Goal: Information Seeking & Learning: Learn about a topic

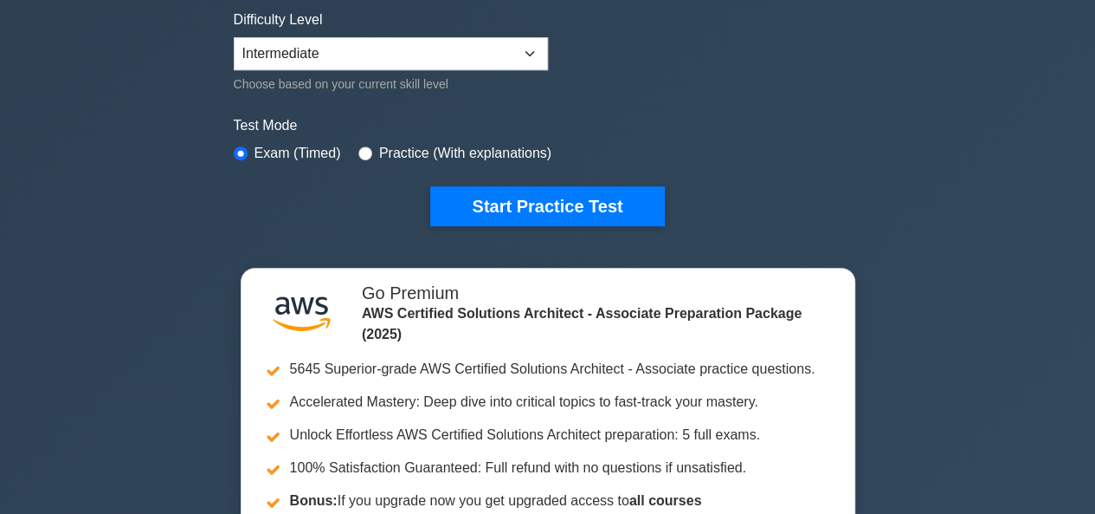
scroll to position [485, 0]
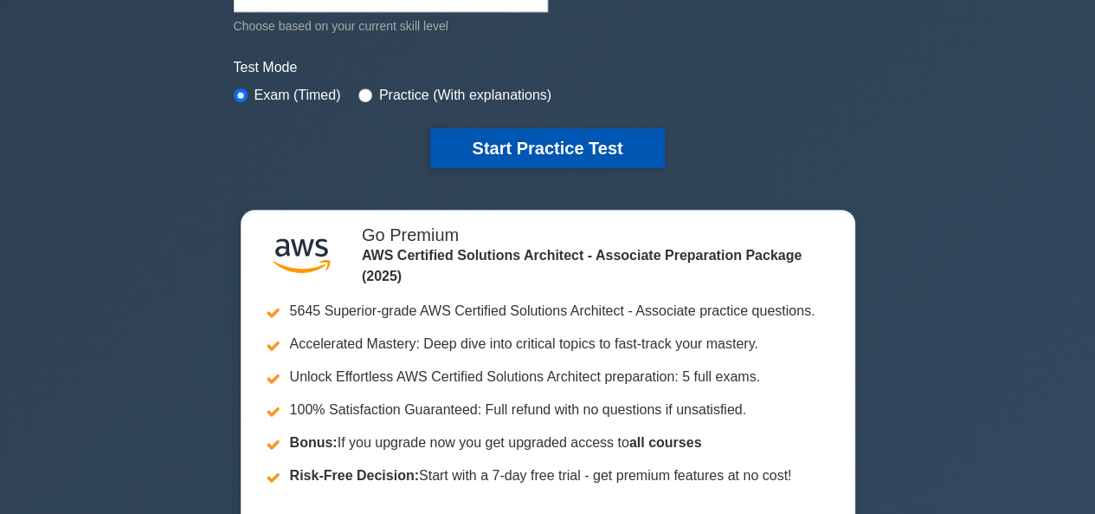
click at [501, 146] on button "Start Practice Test" at bounding box center [547, 148] width 234 height 40
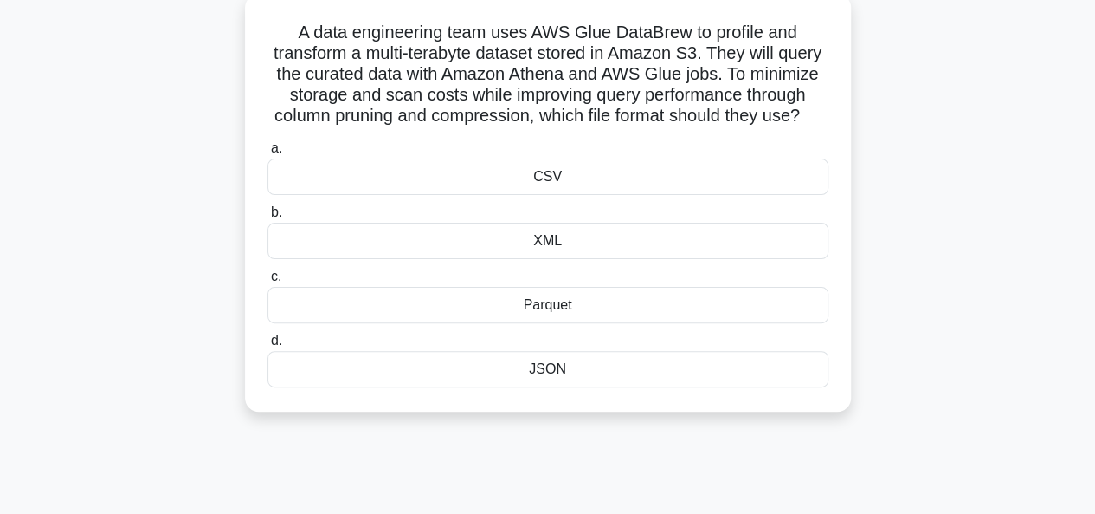
scroll to position [109, 0]
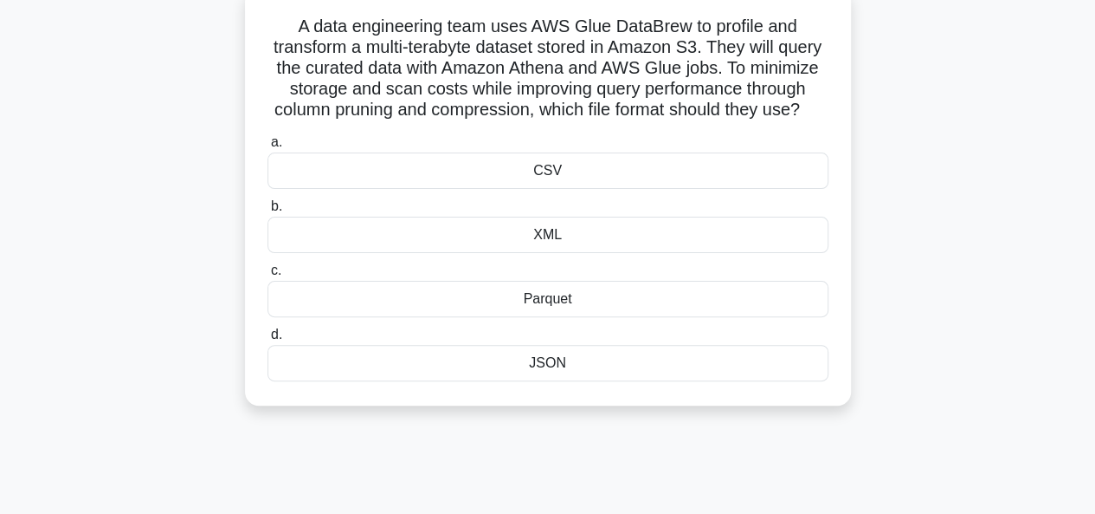
click at [556, 381] on div "JSON" at bounding box center [548, 363] width 561 height 36
click at [268, 340] on input "d. JSON" at bounding box center [268, 334] width 0 height 11
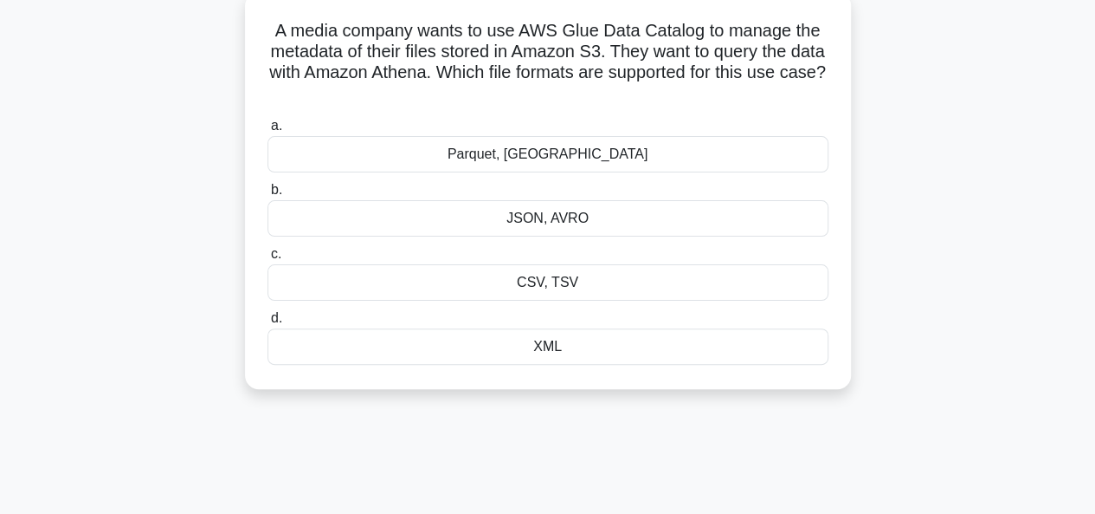
scroll to position [0, 0]
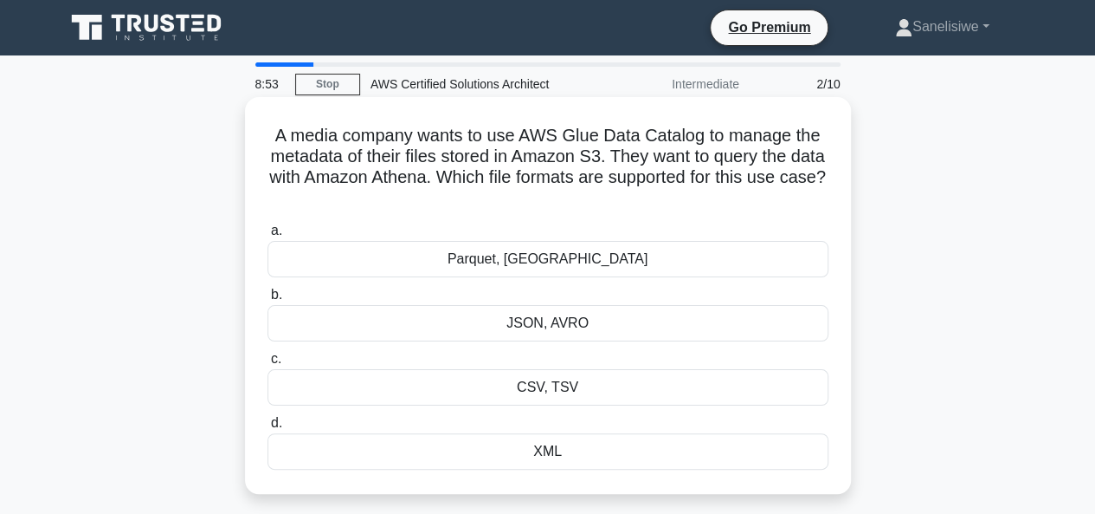
click at [561, 330] on div "JSON, AVRO" at bounding box center [548, 323] width 561 height 36
click at [268, 301] on input "b. JSON, AVRO" at bounding box center [268, 294] width 0 height 11
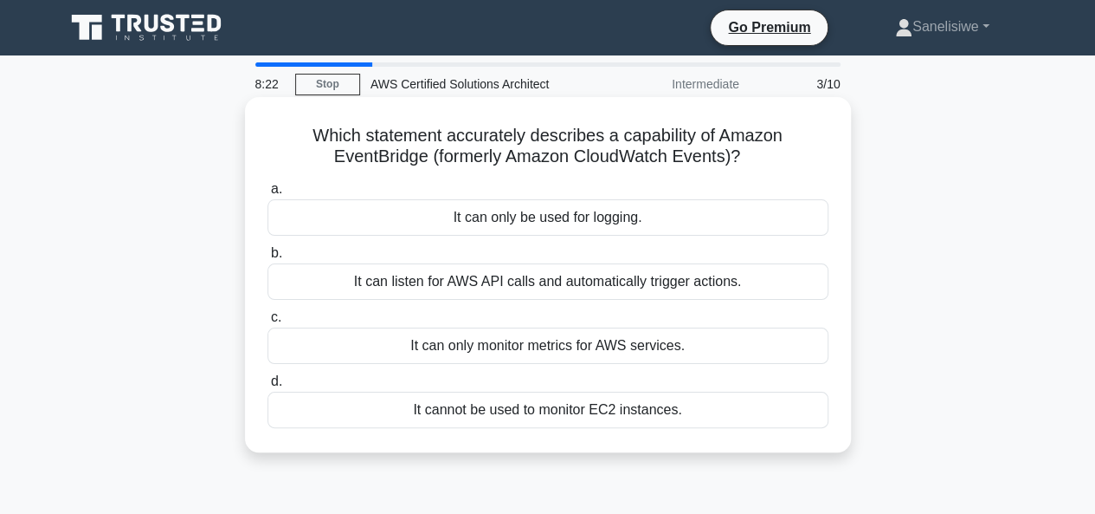
click at [578, 268] on div "It can listen for AWS API calls and automatically trigger actions." at bounding box center [548, 281] width 561 height 36
click at [268, 259] on input "b. It can listen for AWS API calls and automatically trigger actions." at bounding box center [268, 253] width 0 height 11
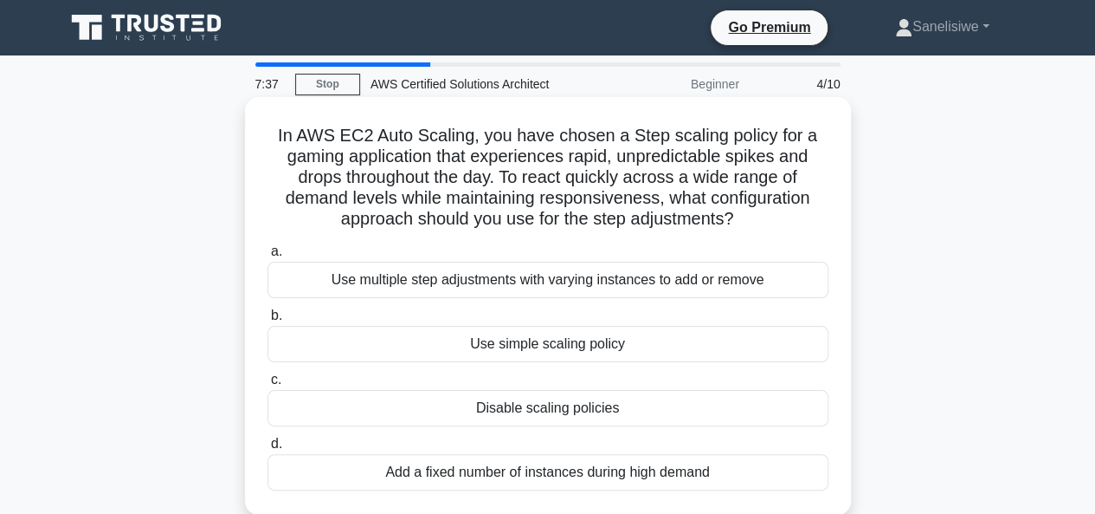
click at [493, 475] on div "Add a fixed number of instances during high demand" at bounding box center [548, 472] width 561 height 36
click at [268, 449] on input "d. Add a fixed number of instances during high demand" at bounding box center [268, 443] width 0 height 11
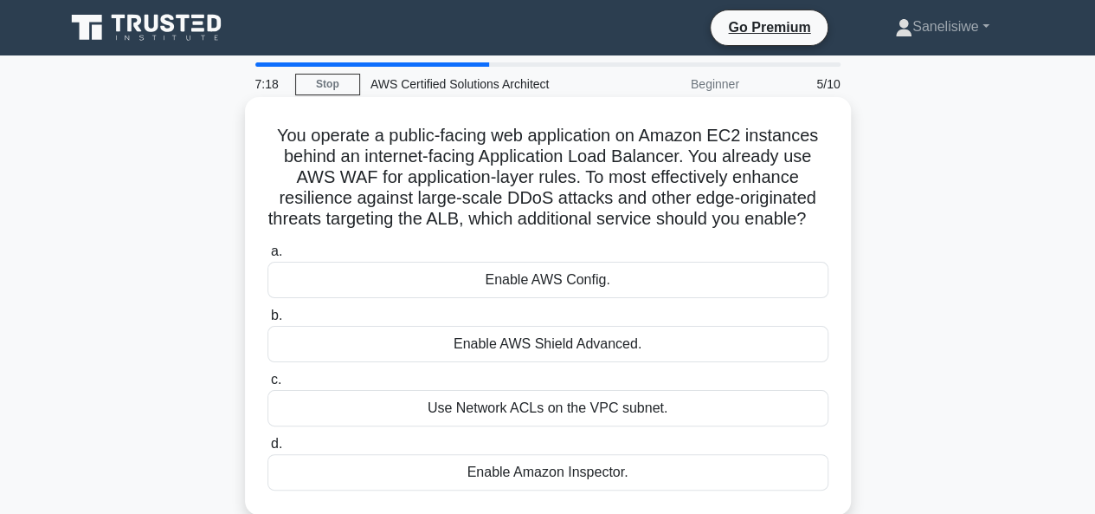
click at [560, 426] on div "Use Network ACLs on the VPC subnet." at bounding box center [548, 408] width 561 height 36
click at [268, 385] on input "c. Use Network ACLs on the VPC subnet." at bounding box center [268, 379] width 0 height 11
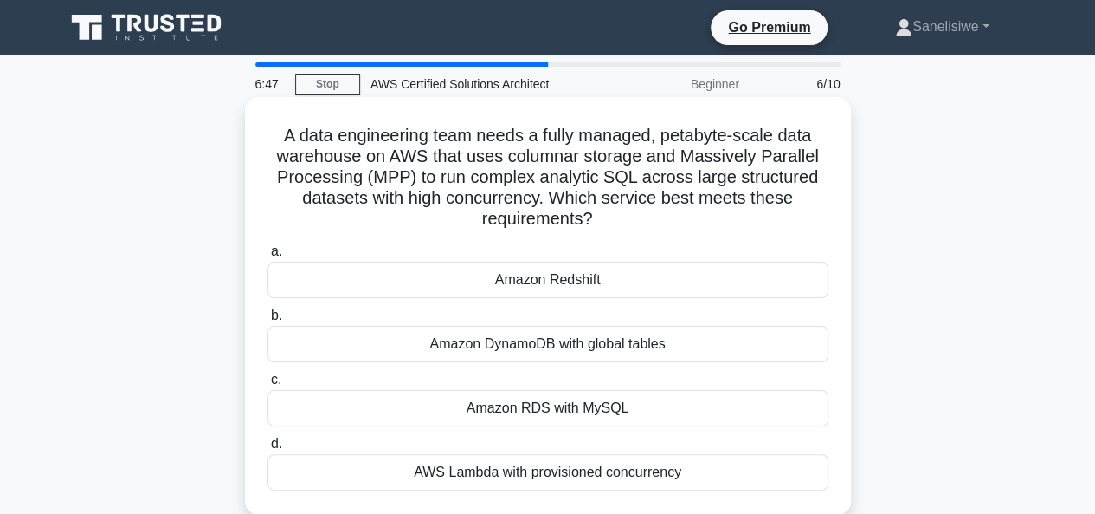
click at [528, 406] on div "Amazon RDS with MySQL" at bounding box center [548, 408] width 561 height 36
click at [268, 385] on input "c. Amazon RDS with MySQL" at bounding box center [268, 379] width 0 height 11
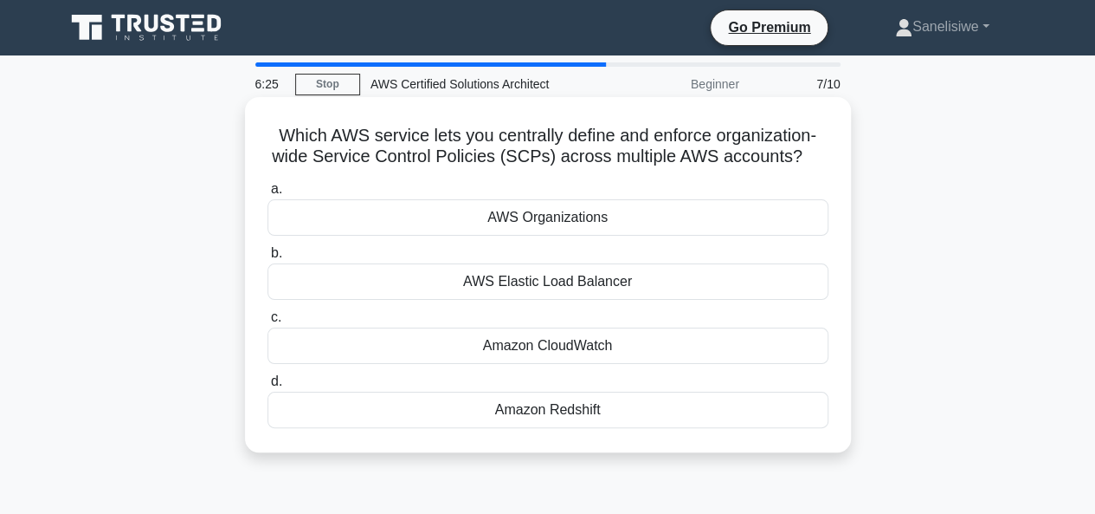
click at [549, 298] on div "AWS Elastic Load Balancer" at bounding box center [548, 281] width 561 height 36
click at [268, 259] on input "b. AWS Elastic Load Balancer" at bounding box center [268, 253] width 0 height 11
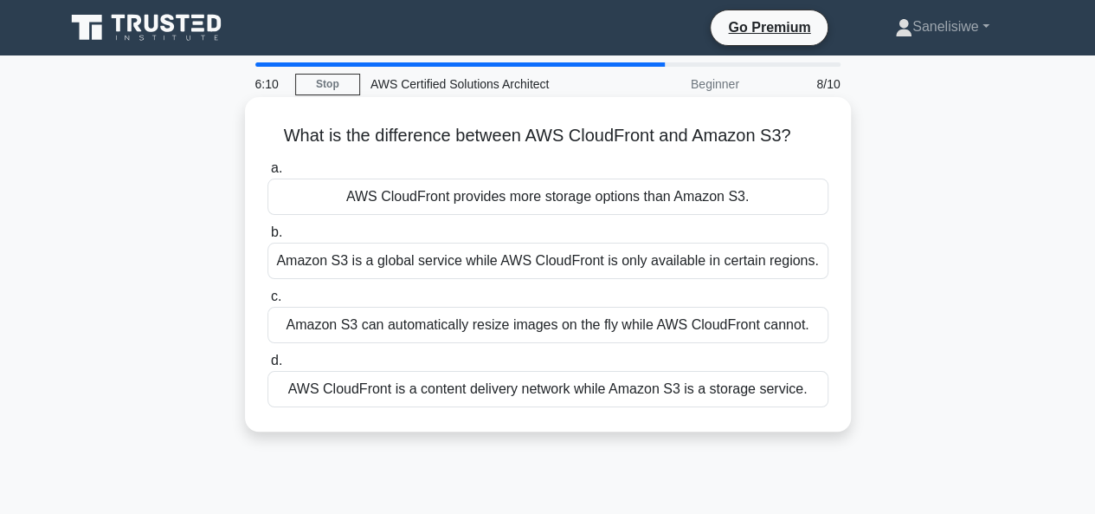
click at [532, 269] on div "Amazon S3 is a global service while AWS CloudFront is only available in certain…" at bounding box center [548, 260] width 561 height 36
click at [268, 238] on input "b. Amazon S3 is a global service while AWS CloudFront is only available in cert…" at bounding box center [268, 232] width 0 height 11
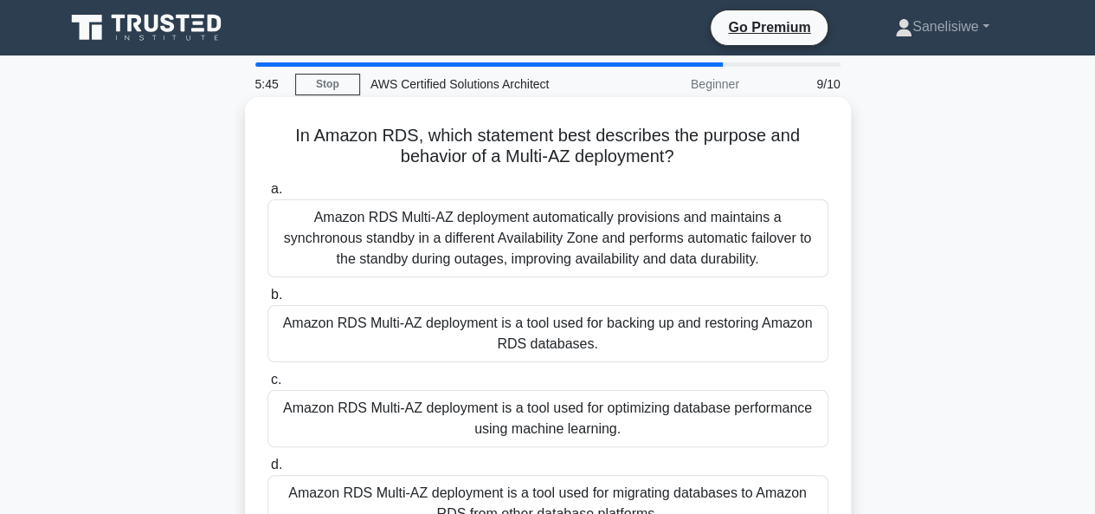
click at [639, 249] on div "Amazon RDS Multi-AZ deployment automatically provisions and maintains a synchro…" at bounding box center [548, 238] width 561 height 78
click at [268, 195] on input "a. Amazon RDS Multi-AZ deployment automatically provisions and maintains a sync…" at bounding box center [268, 189] width 0 height 11
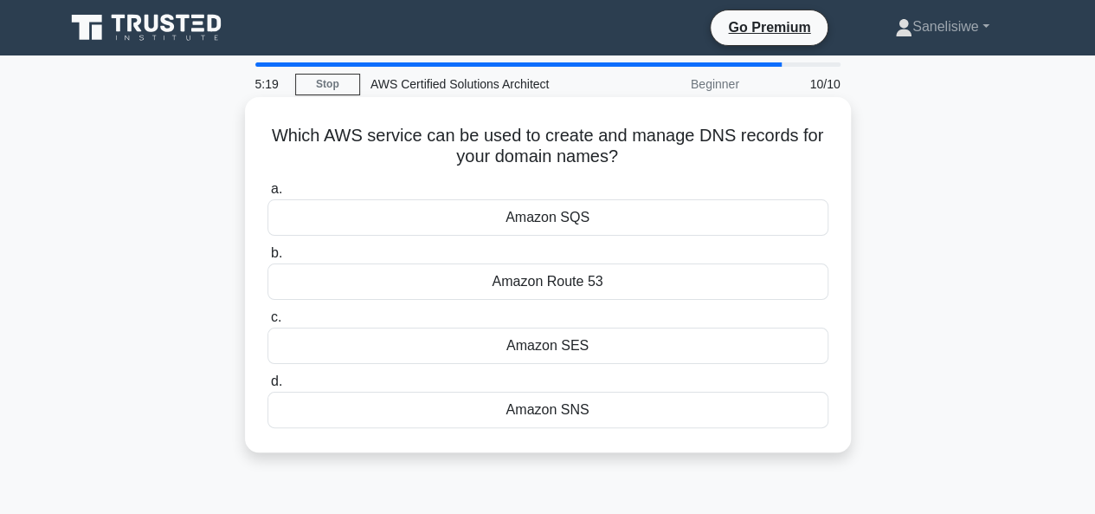
drag, startPoint x: 272, startPoint y: 138, endPoint x: 643, endPoint y: 150, distance: 371.7
click at [643, 150] on h5 "Which AWS service can be used to create and manage DNS records for your domain …" at bounding box center [548, 146] width 565 height 43
copy h5 "Which AWS service can be used to create and manage DNS records for your domain …"
click at [572, 287] on div "Amazon Route 53" at bounding box center [548, 281] width 561 height 36
click at [268, 259] on input "b. Amazon Route 53" at bounding box center [268, 253] width 0 height 11
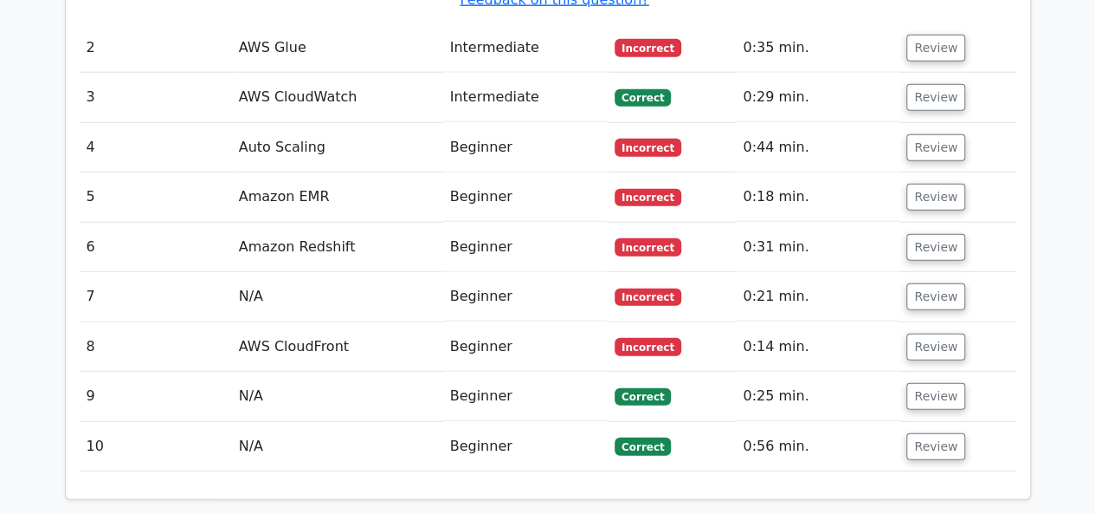
scroll to position [2253, 0]
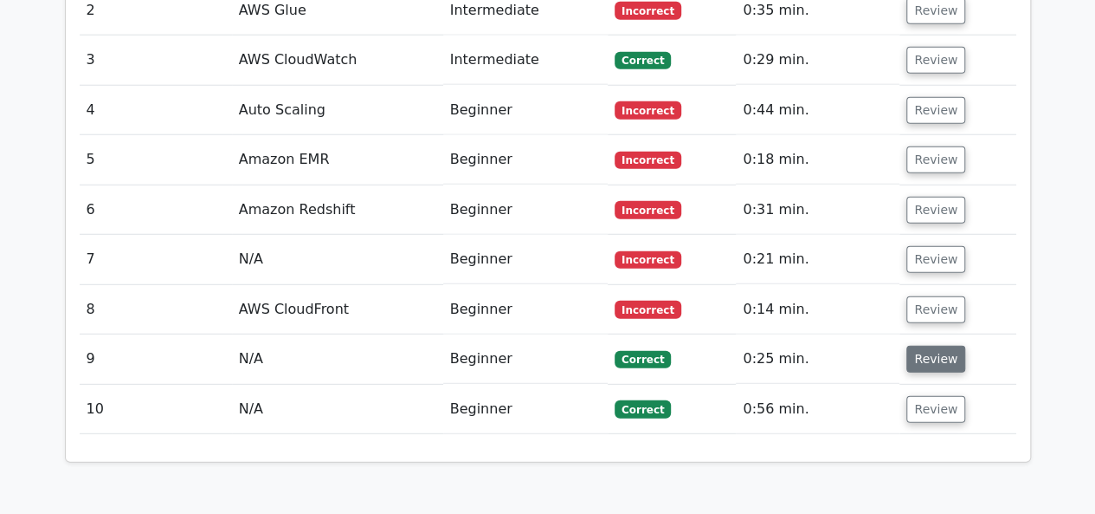
click at [935, 346] on button "Review" at bounding box center [936, 359] width 59 height 27
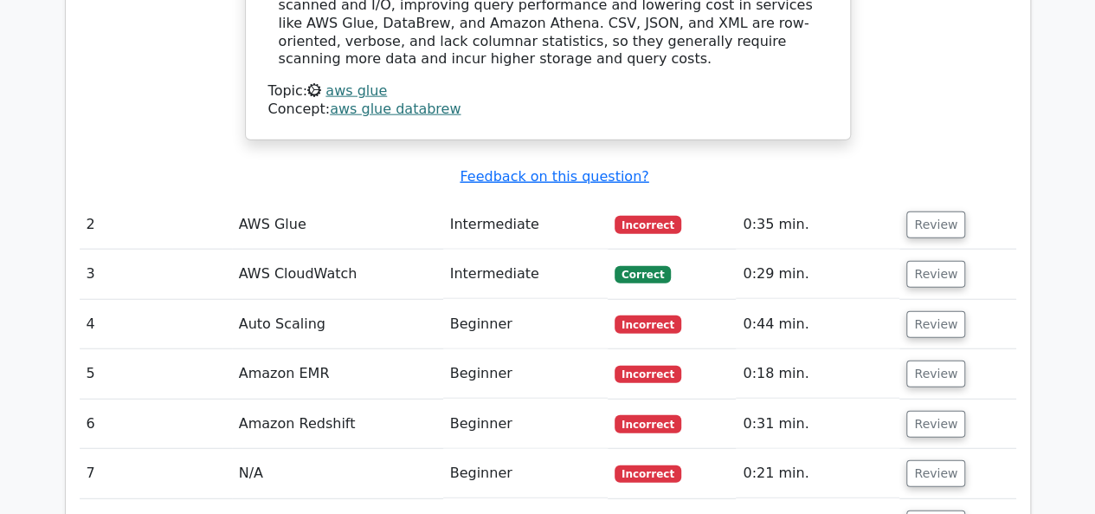
scroll to position [2039, 0]
click at [926, 312] on button "Review" at bounding box center [936, 325] width 59 height 27
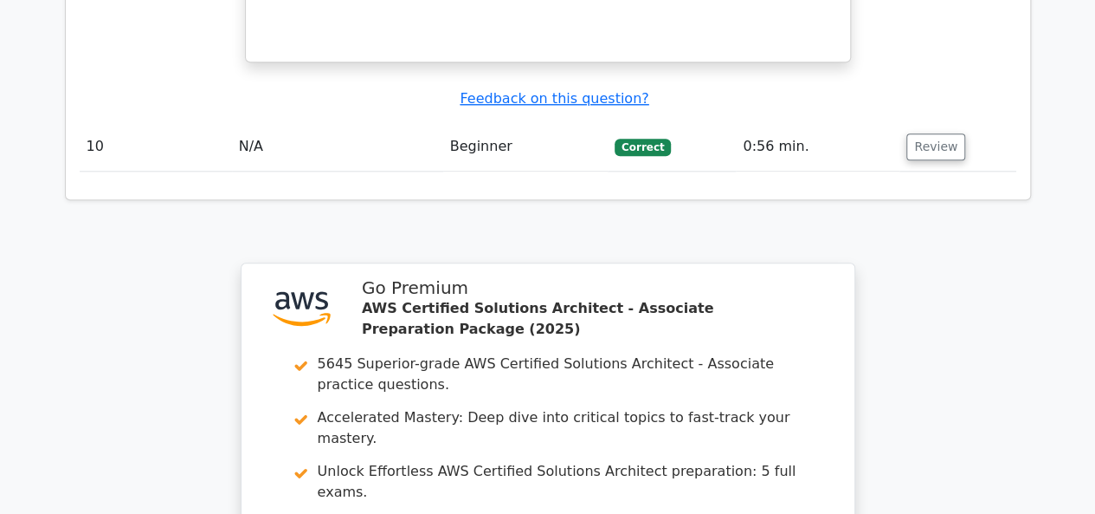
scroll to position [4452, 0]
